Goal: Task Accomplishment & Management: Manage account settings

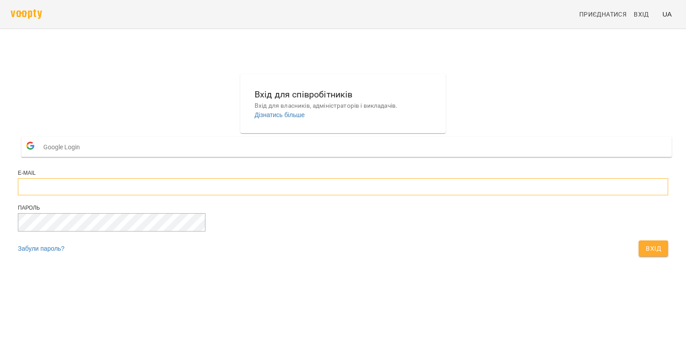
type input "**********"
click at [645, 254] on span "Вхід" at bounding box center [652, 248] width 15 height 11
click at [638, 256] on button "Вхід" at bounding box center [652, 248] width 29 height 16
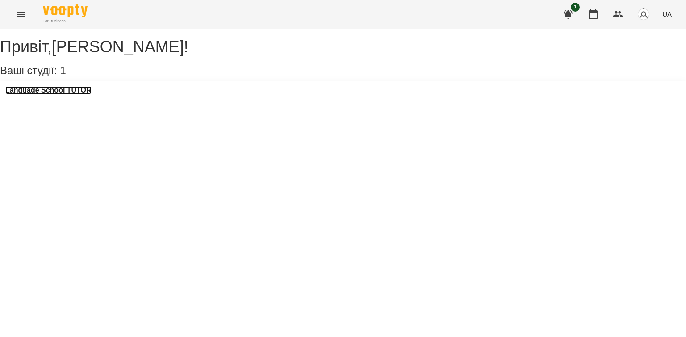
click at [47, 94] on h3 "Language School TUTOR" at bounding box center [48, 90] width 86 height 8
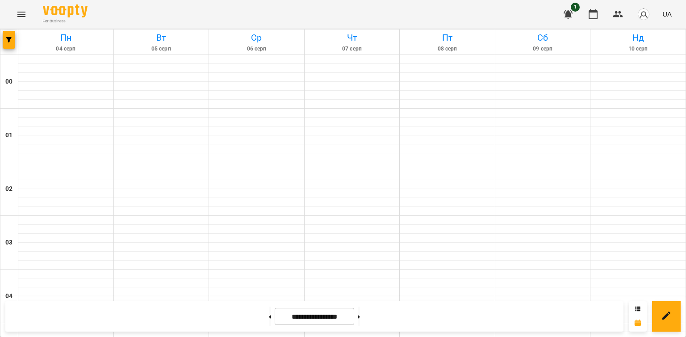
scroll to position [803, 0]
click at [269, 317] on icon at bounding box center [270, 316] width 2 height 3
click at [360, 319] on button at bounding box center [359, 316] width 2 height 20
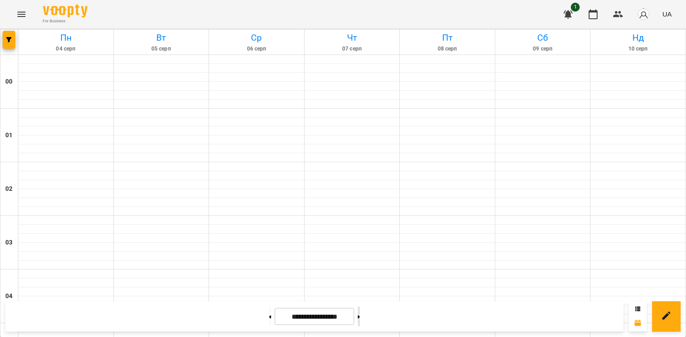
click at [360, 319] on button at bounding box center [359, 316] width 2 height 20
type input "**********"
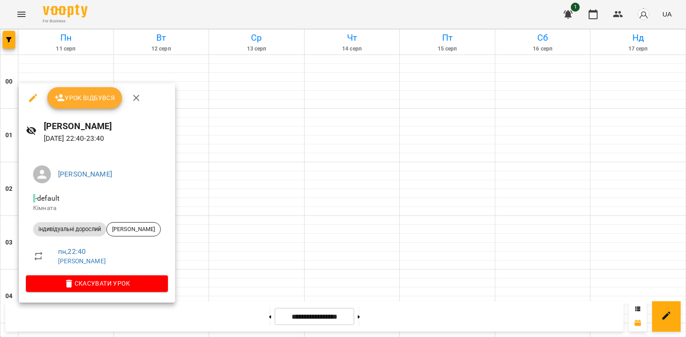
click at [100, 93] on span "Урок відбувся" at bounding box center [84, 97] width 61 height 11
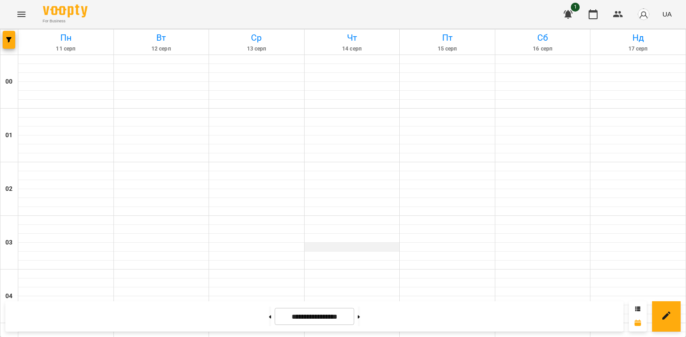
scroll to position [990, 0]
